Goal: Complete application form

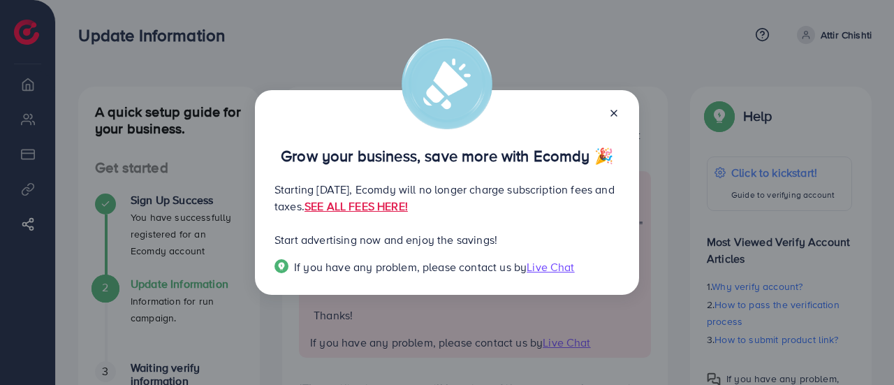
click at [615, 115] on icon at bounding box center [614, 113] width 11 height 11
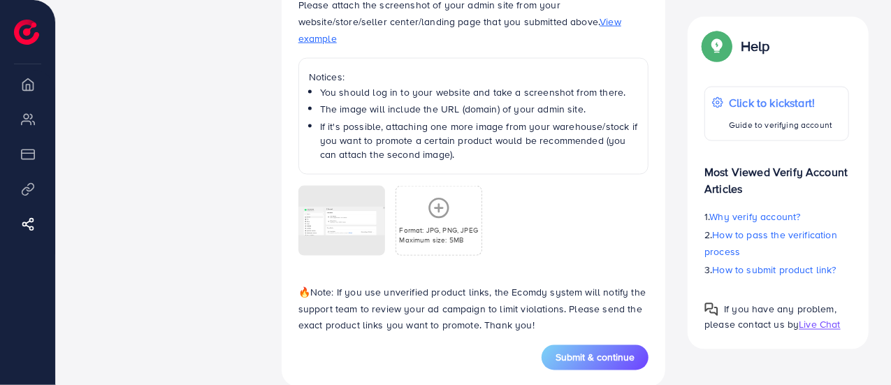
scroll to position [1018, 0]
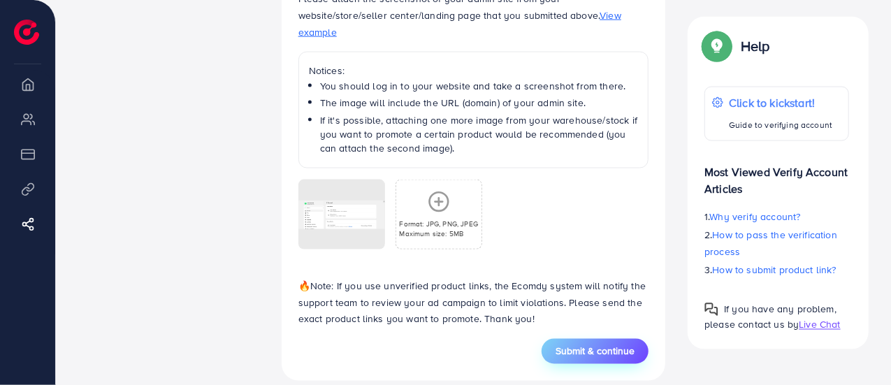
click at [586, 345] on span "Submit & continue" at bounding box center [595, 352] width 79 height 14
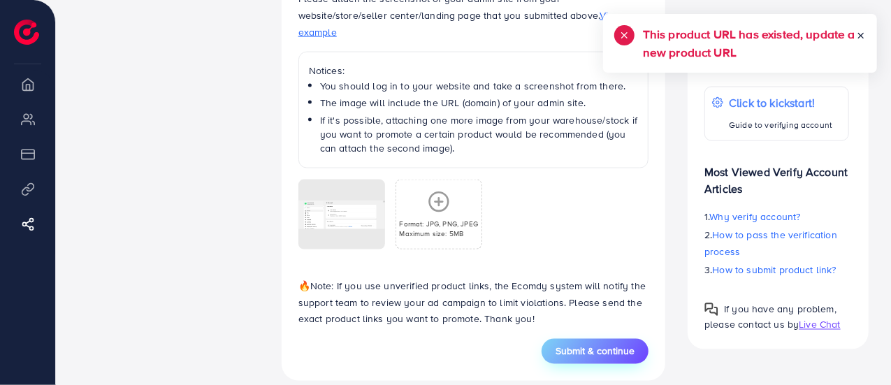
click at [866, 38] on div "This product URL has existed, update a new product URL" at bounding box center [740, 43] width 274 height 59
click at [857, 34] on icon at bounding box center [861, 36] width 10 height 10
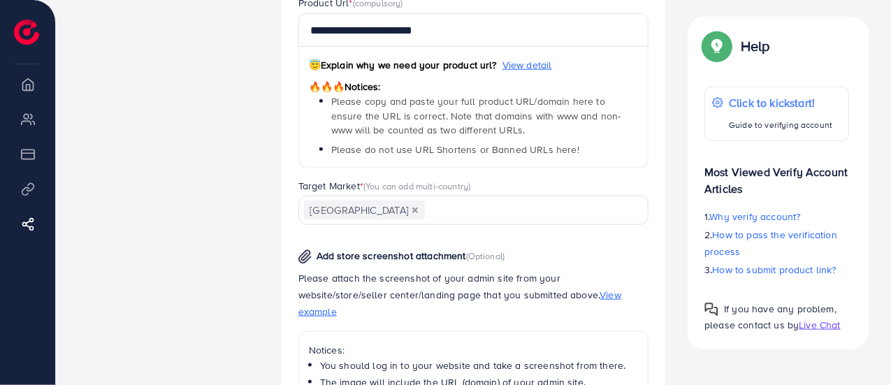
scroll to position [599, 0]
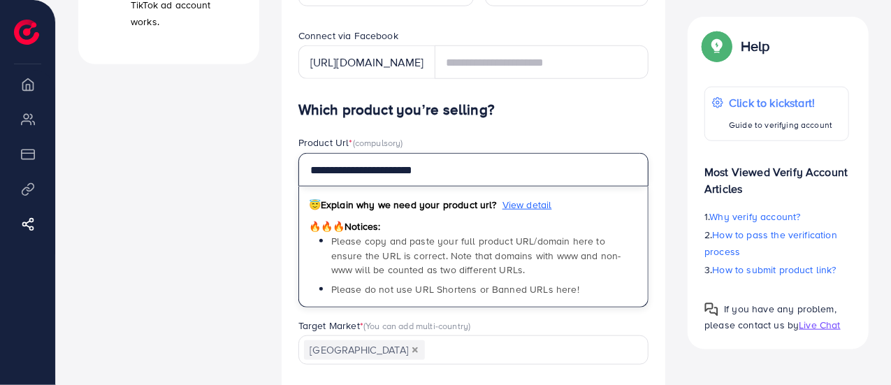
drag, startPoint x: 462, startPoint y: 168, endPoint x: 214, endPoint y: 163, distance: 248.1
click at [214, 163] on div "A quick setup guide for your business. Get started Sign Up Success You have suc…" at bounding box center [473, 144] width 813 height 1312
paste input "**********"
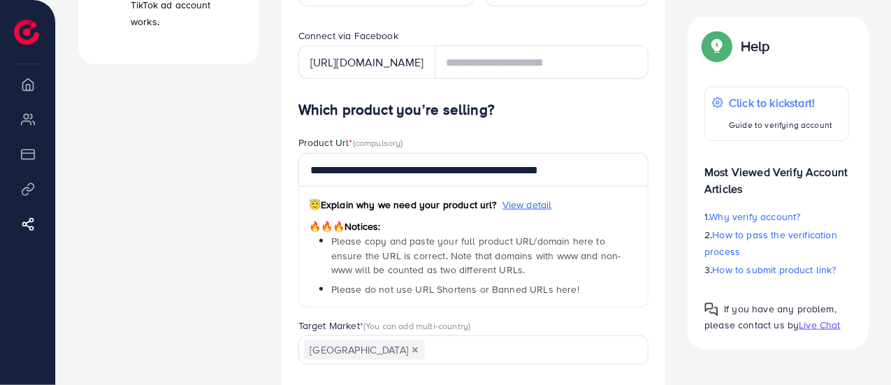
click at [472, 140] on div "Product Url * (compulsory)" at bounding box center [473, 144] width 351 height 17
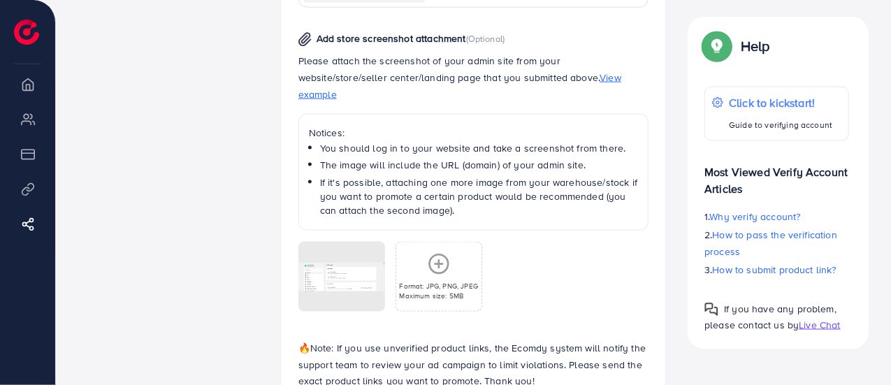
scroll to position [1018, 0]
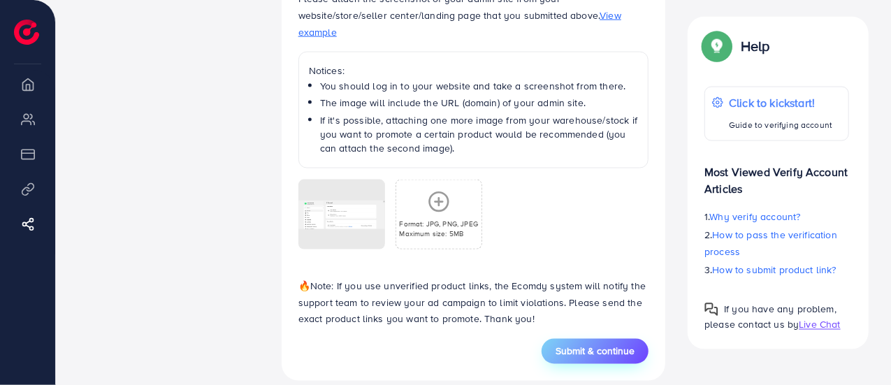
click at [605, 345] on span "Submit & continue" at bounding box center [595, 352] width 79 height 14
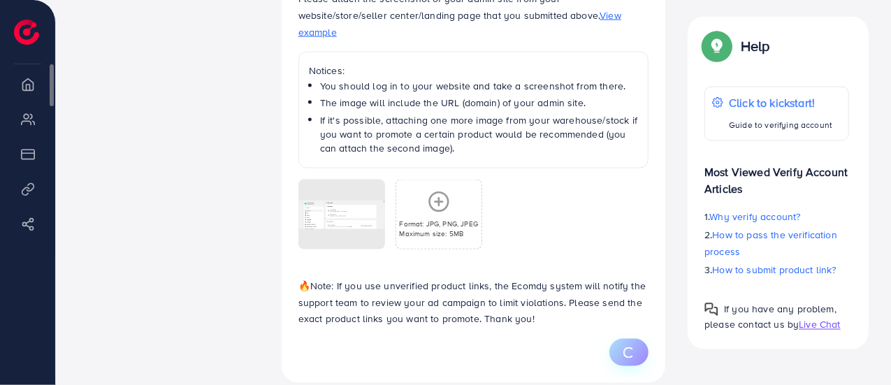
type input "**********"
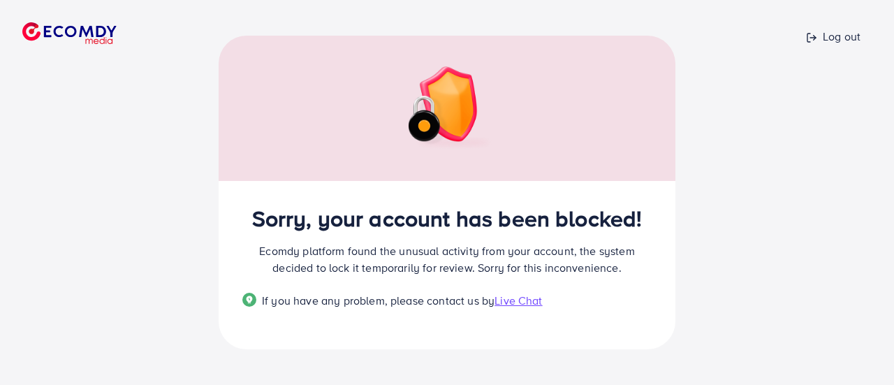
click at [67, 24] on img at bounding box center [69, 33] width 94 height 22
click at [519, 298] on span "Live Chat" at bounding box center [519, 300] width 48 height 15
